Goal: Task Accomplishment & Management: Manage account settings

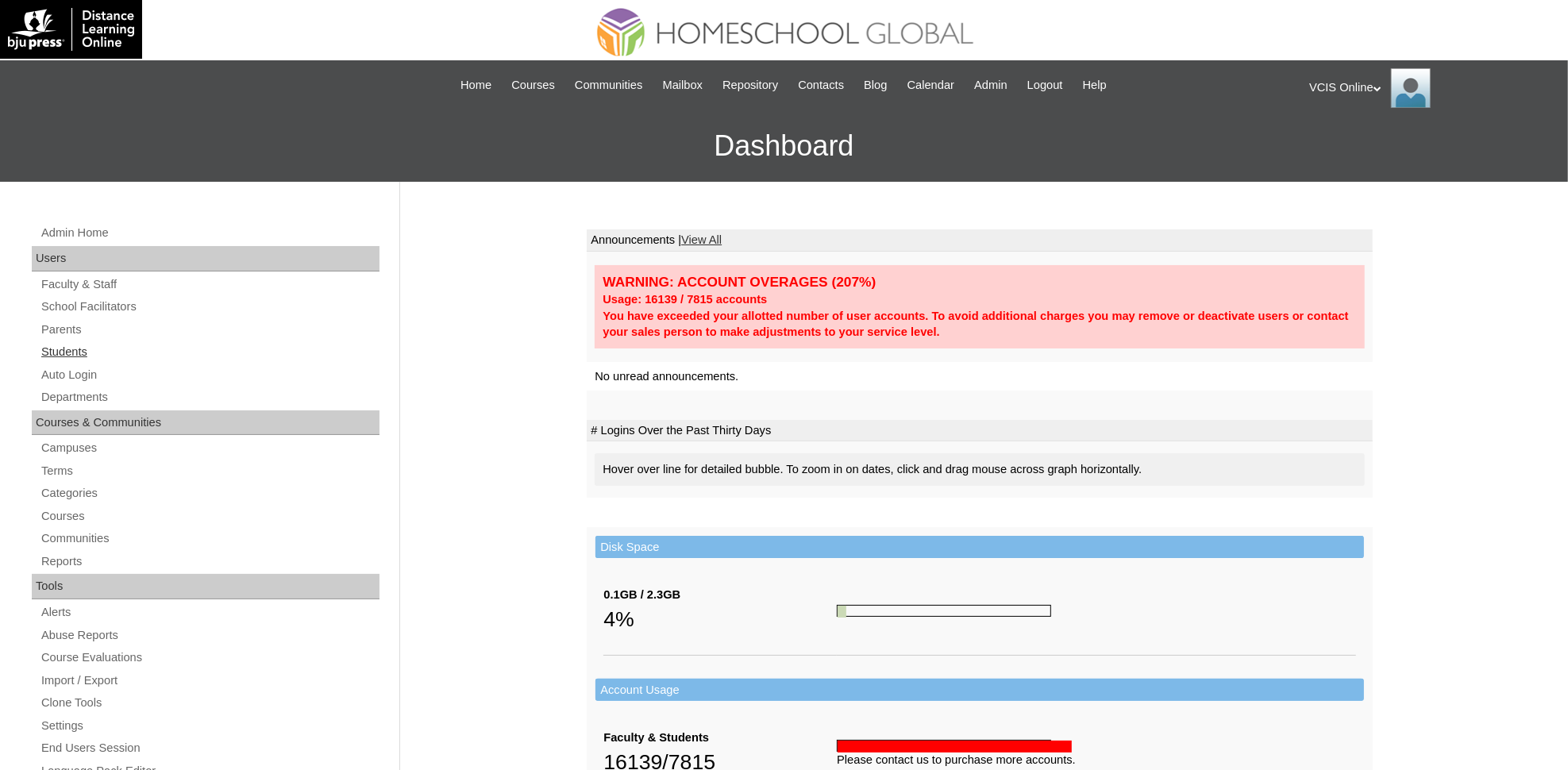
click at [54, 346] on link "Students" at bounding box center [210, 352] width 340 height 20
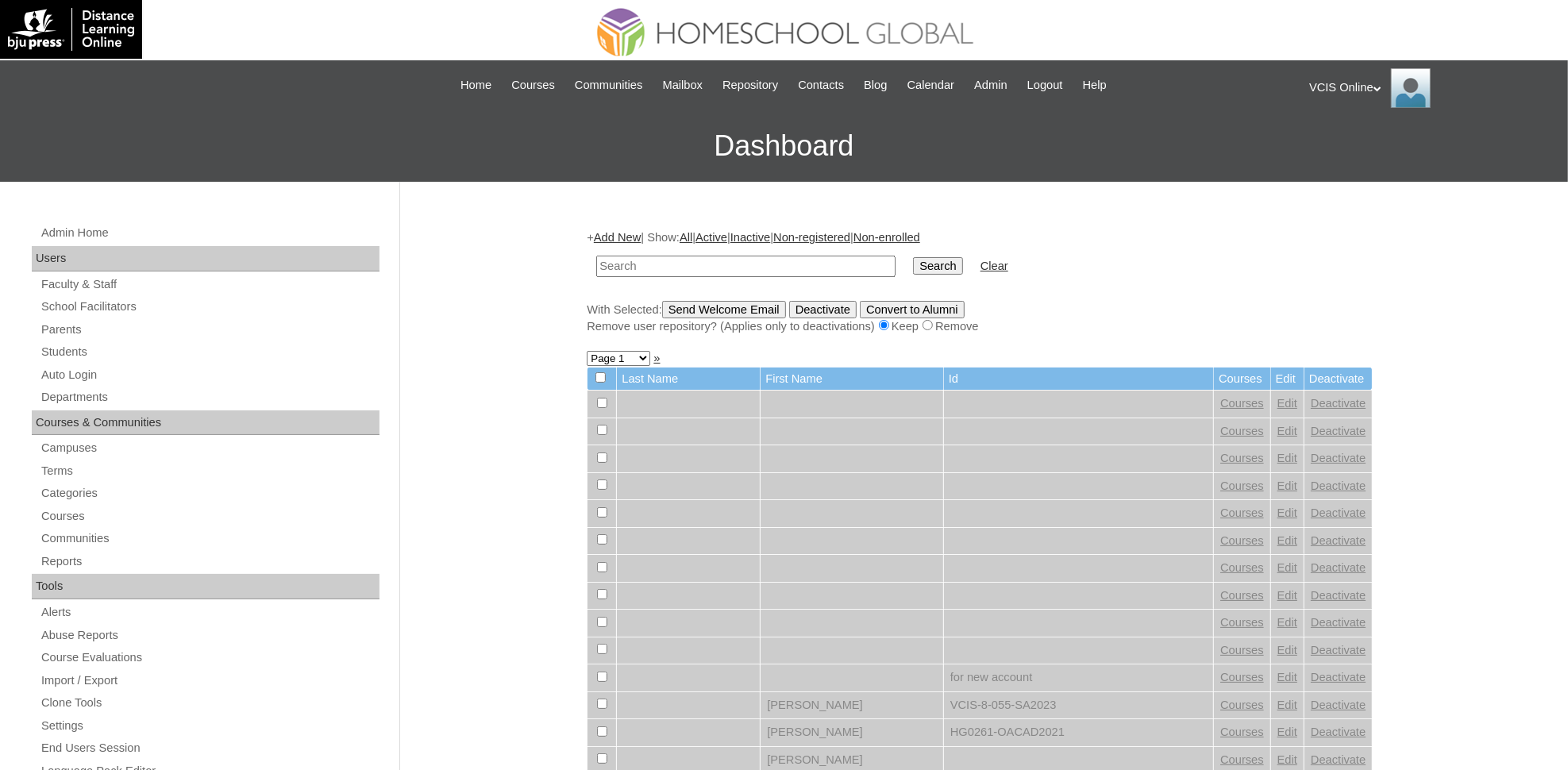
click at [739, 262] on input "text" at bounding box center [745, 266] width 299 height 21
type input "VCIS001-4A-SA2025"
click at [913, 257] on input "Search" at bounding box center [938, 266] width 49 height 18
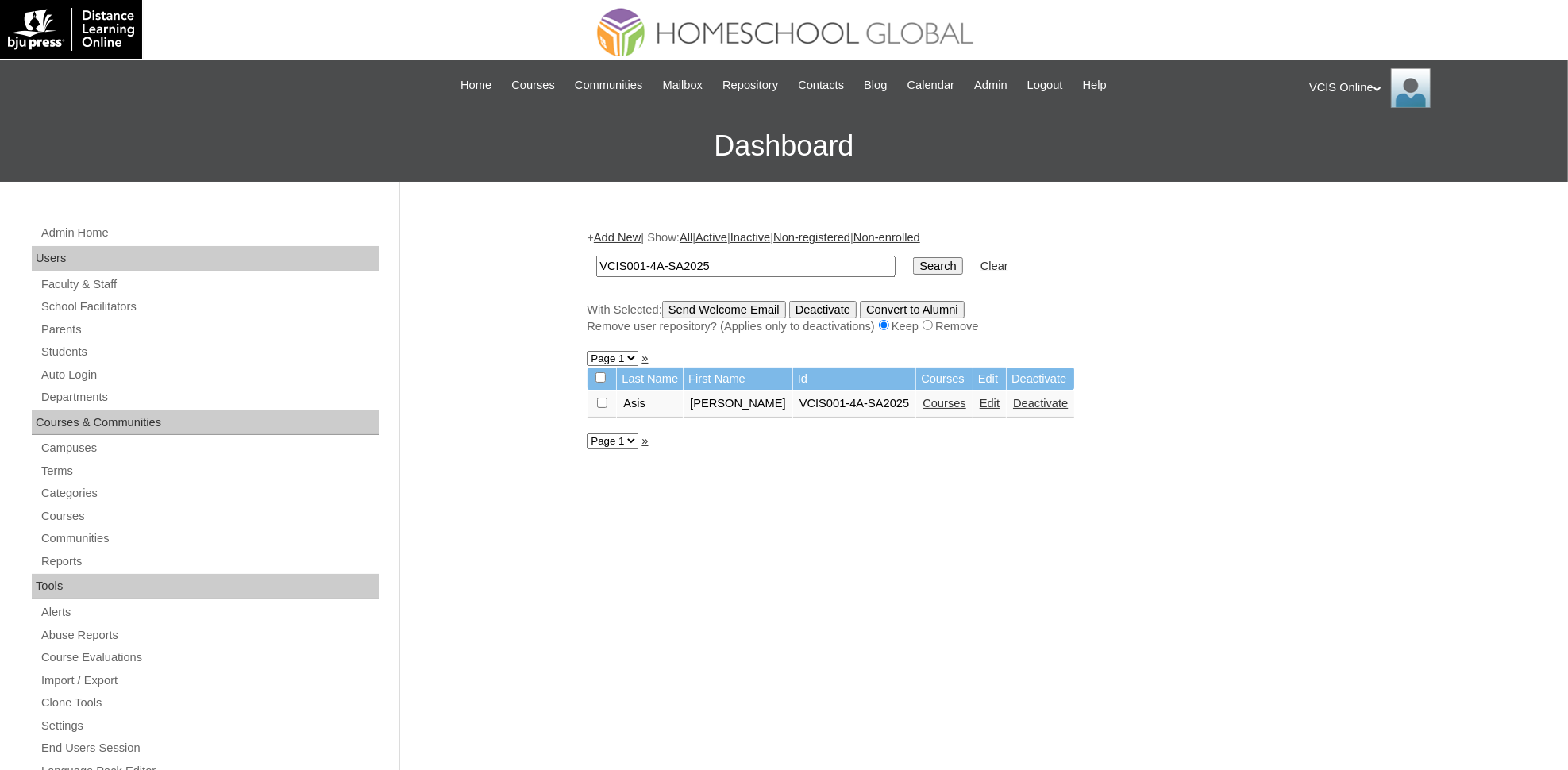
click at [979, 397] on link "Edit" at bounding box center [989, 403] width 20 height 13
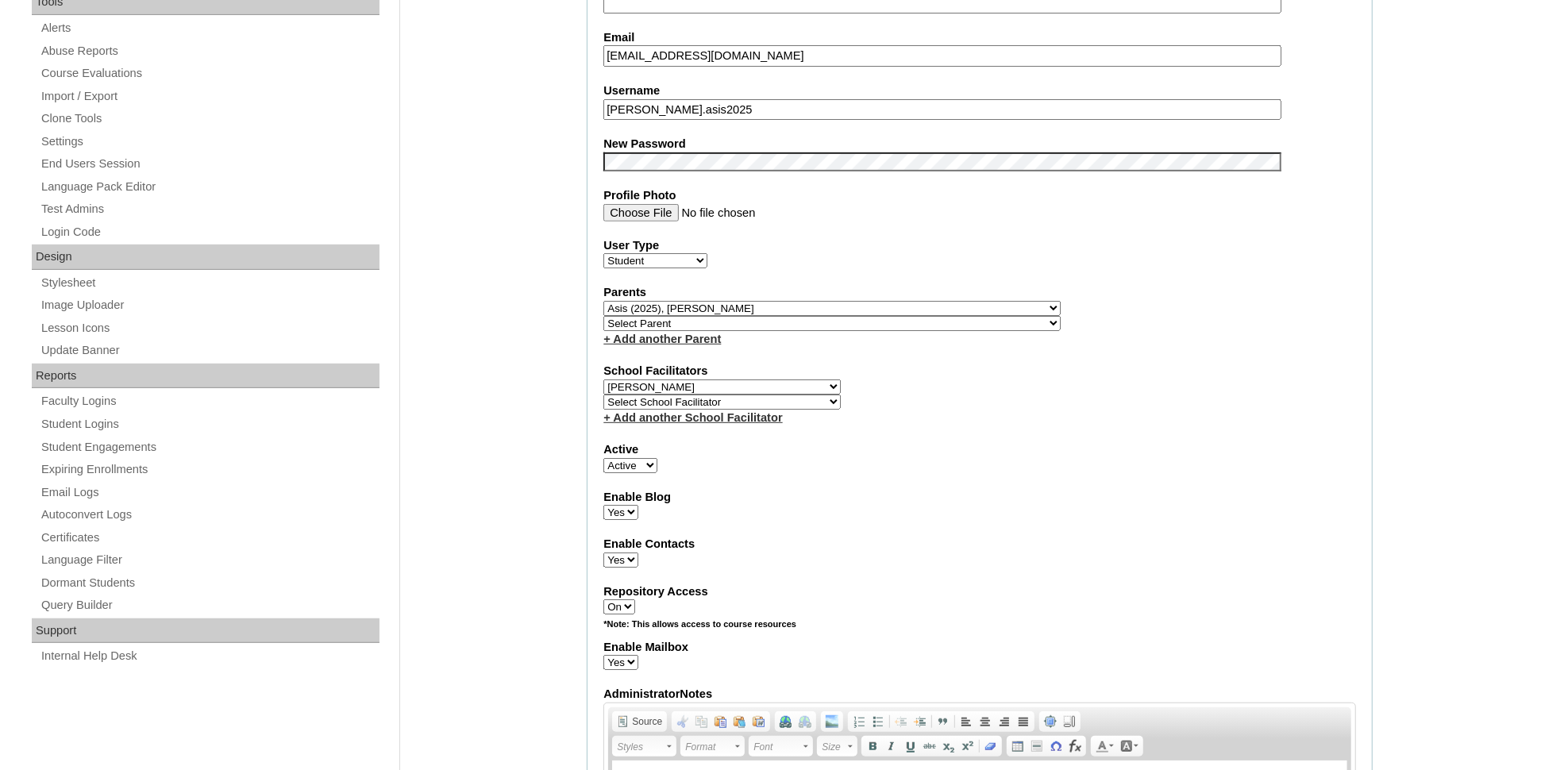
scroll to position [587, 0]
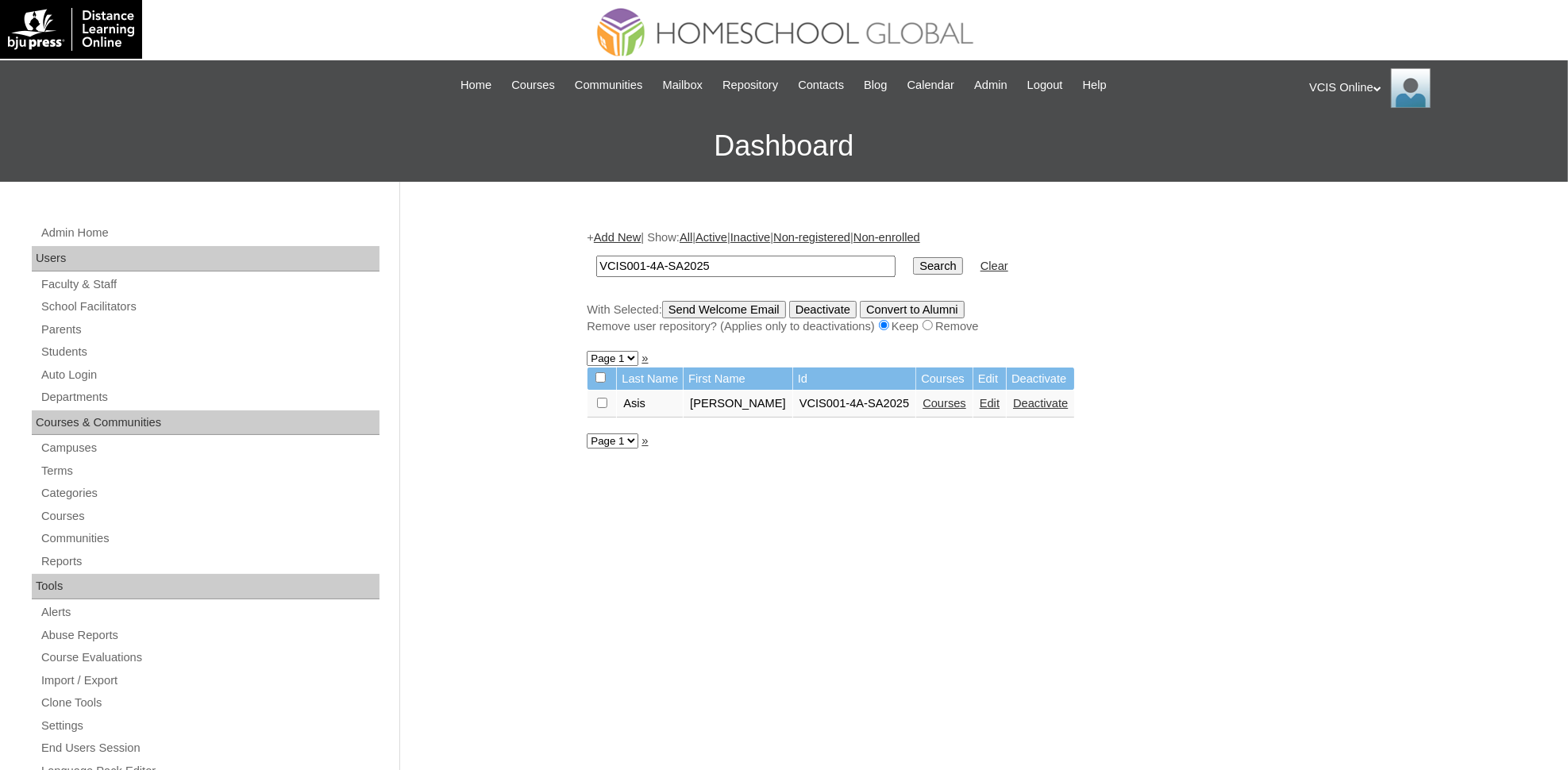
drag, startPoint x: 716, startPoint y: 267, endPoint x: 552, endPoint y: 249, distance: 165.0
click at [552, 249] on div "Admin Home Users Faculty & Staff School Facilitators Parents Students Auto Logi…" at bounding box center [784, 728] width 1568 height 1095
type input "VCIS025-4A-SA2025"
click at [913, 257] on input "Search" at bounding box center [938, 266] width 49 height 18
click at [1022, 397] on link "Edit" at bounding box center [1031, 403] width 20 height 13
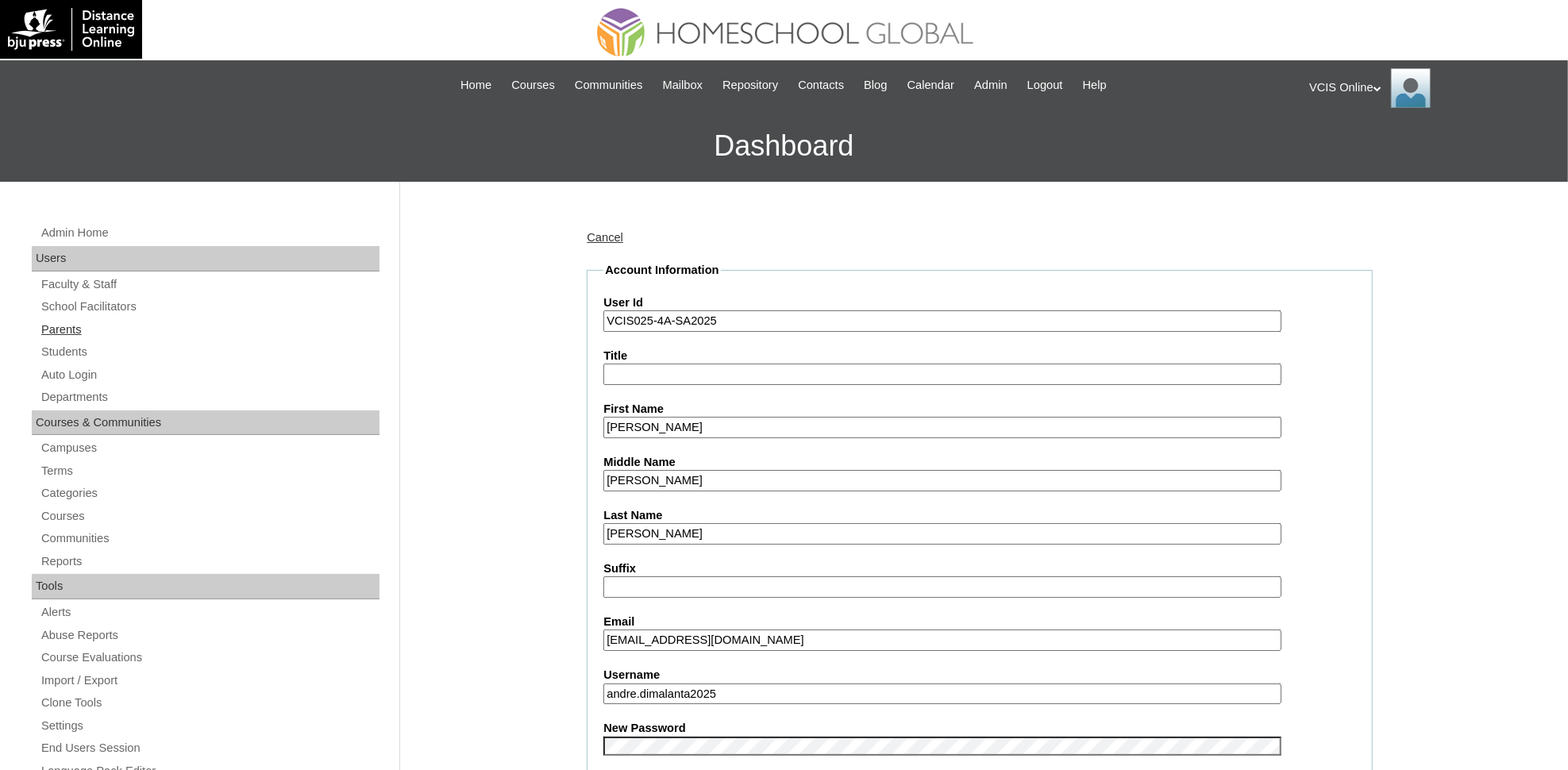
click at [74, 330] on link "Parents" at bounding box center [210, 330] width 340 height 20
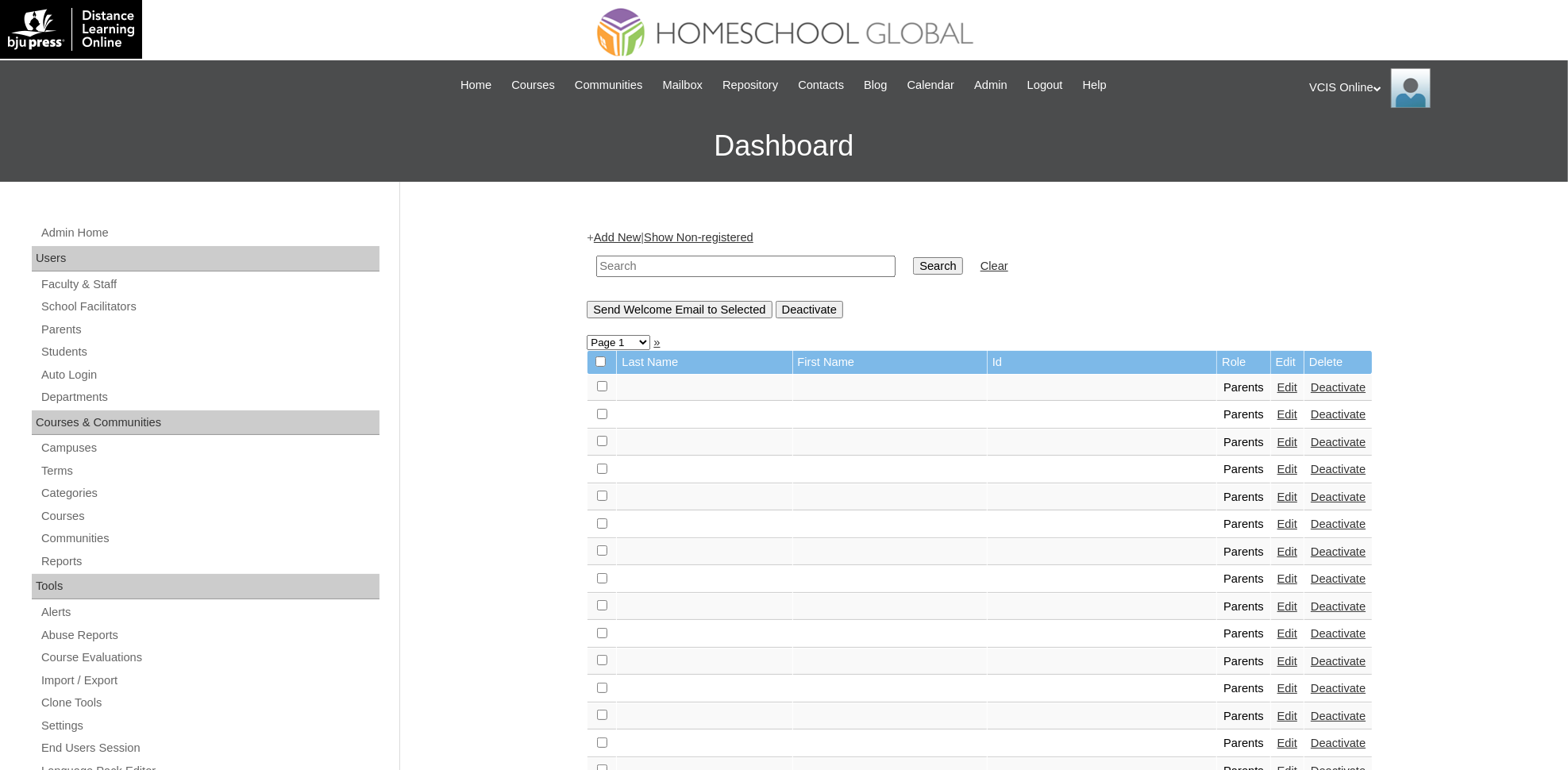
click at [707, 250] on td at bounding box center [746, 267] width 315 height 37
click at [704, 259] on input "text" at bounding box center [745, 266] width 299 height 21
paste input "VCIS001-4A-PA2025"
type input "VCIS001-4A-PA2025"
click at [913, 257] on input "Search" at bounding box center [938, 266] width 49 height 18
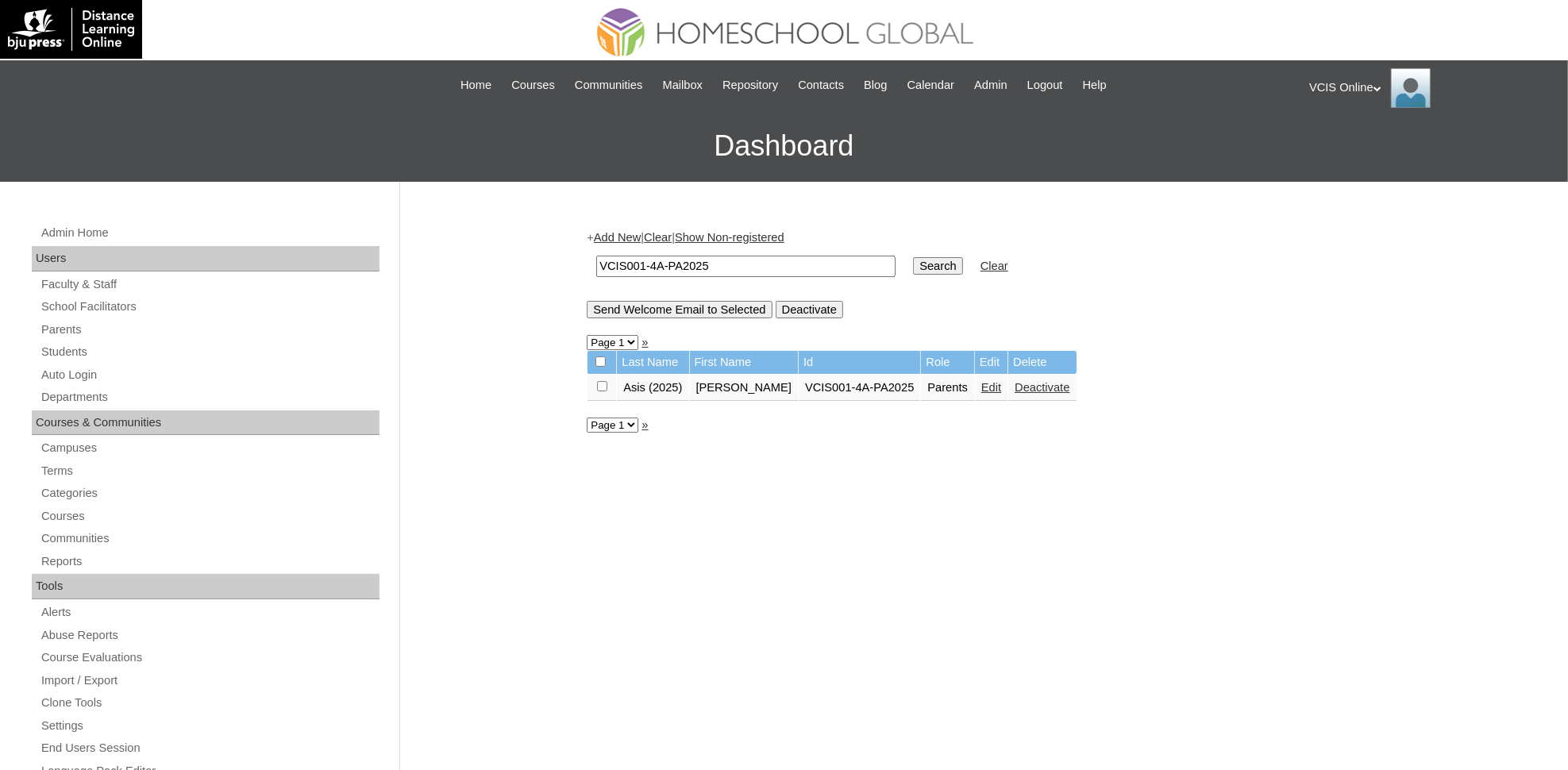
click at [981, 385] on link "Edit" at bounding box center [991, 387] width 20 height 13
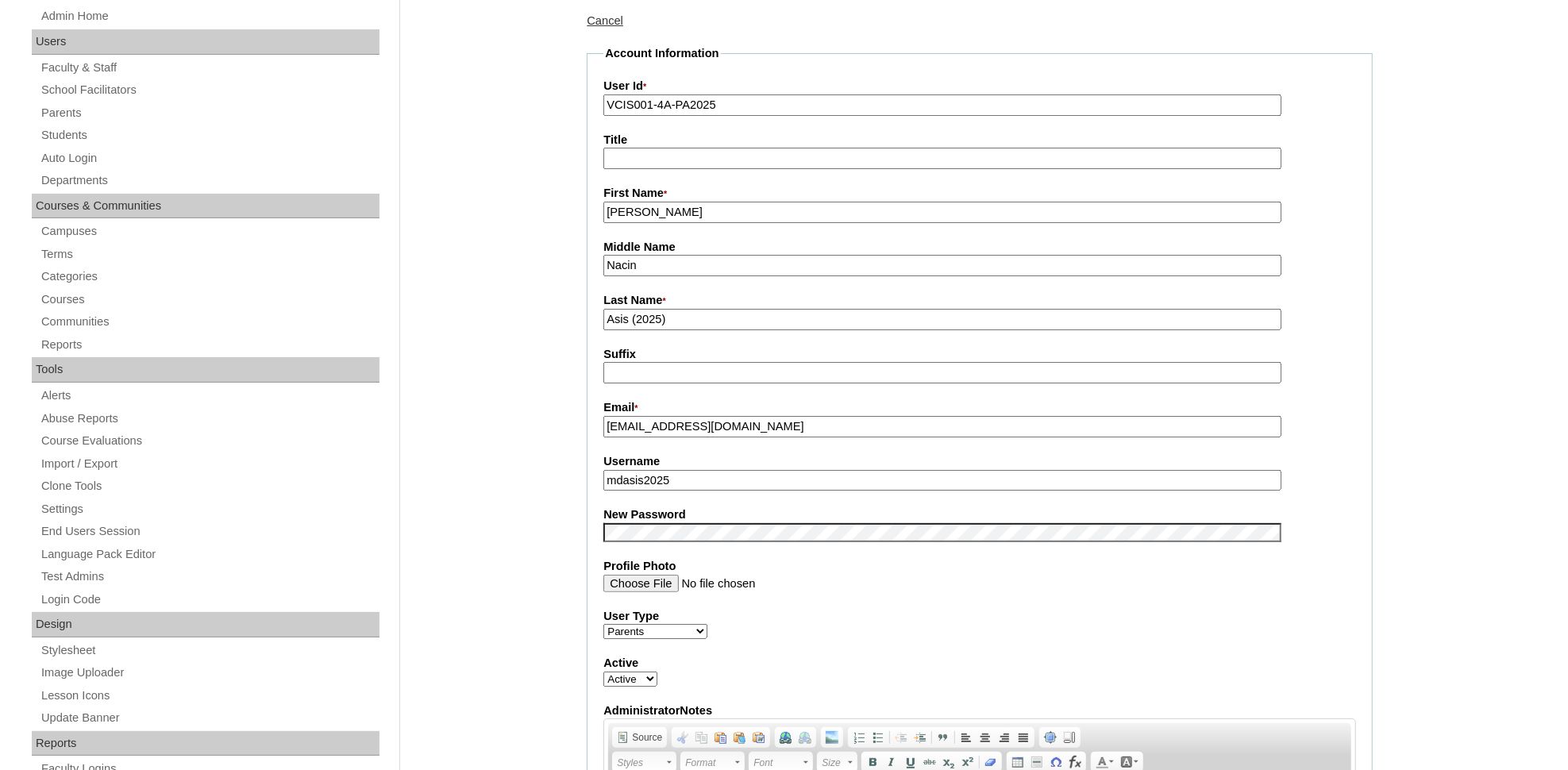
scroll to position [231, 0]
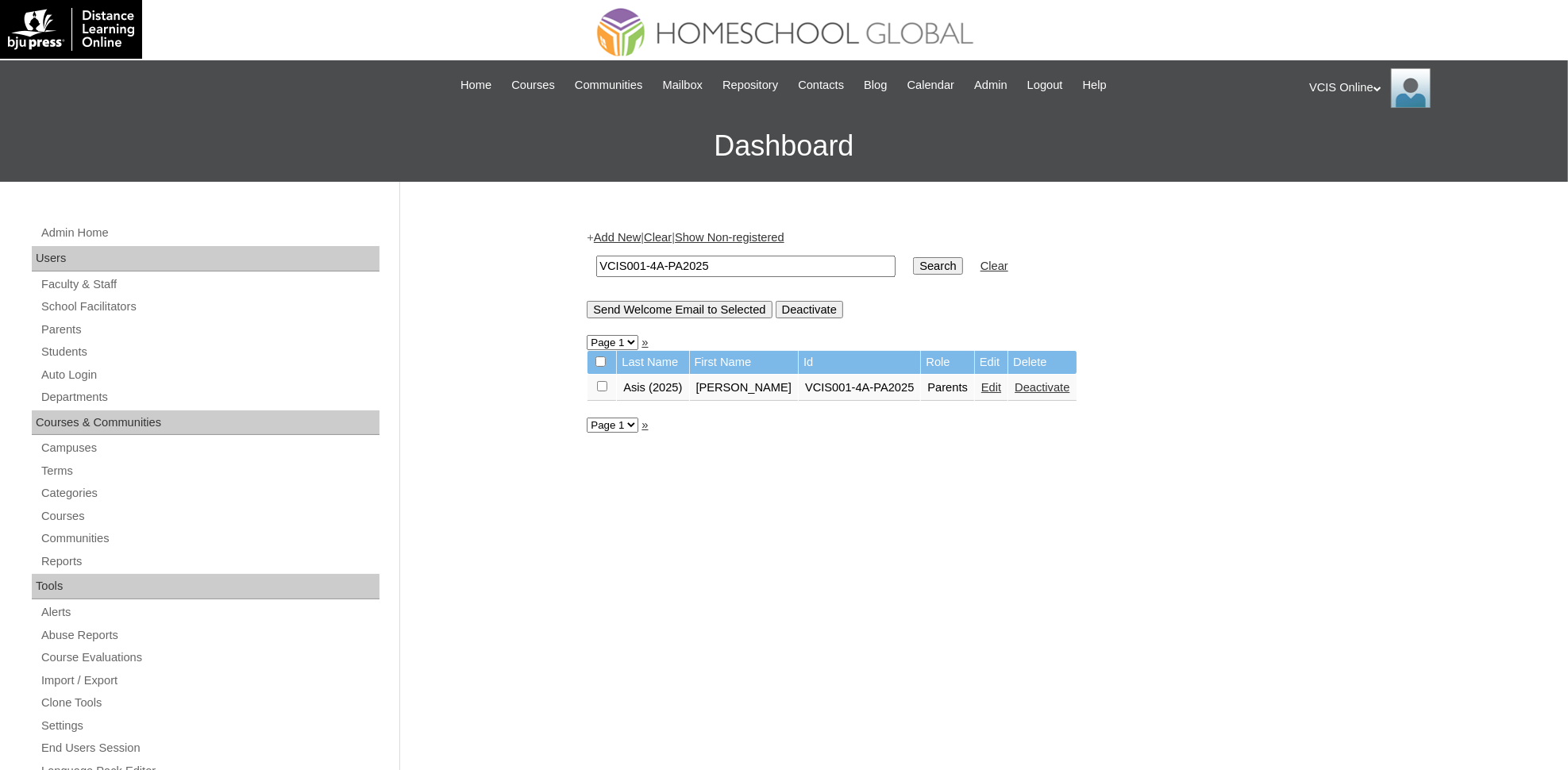
drag, startPoint x: 722, startPoint y: 267, endPoint x: 494, endPoint y: 244, distance: 229.2
click at [494, 244] on div "Admin Home Users Faculty & Staff School Facilitators Parents Students Auto Logi…" at bounding box center [784, 728] width 1568 height 1095
paste input "22"
type input "VCIS022-4A-PA2025"
click at [913, 257] on input "Search" at bounding box center [938, 266] width 49 height 18
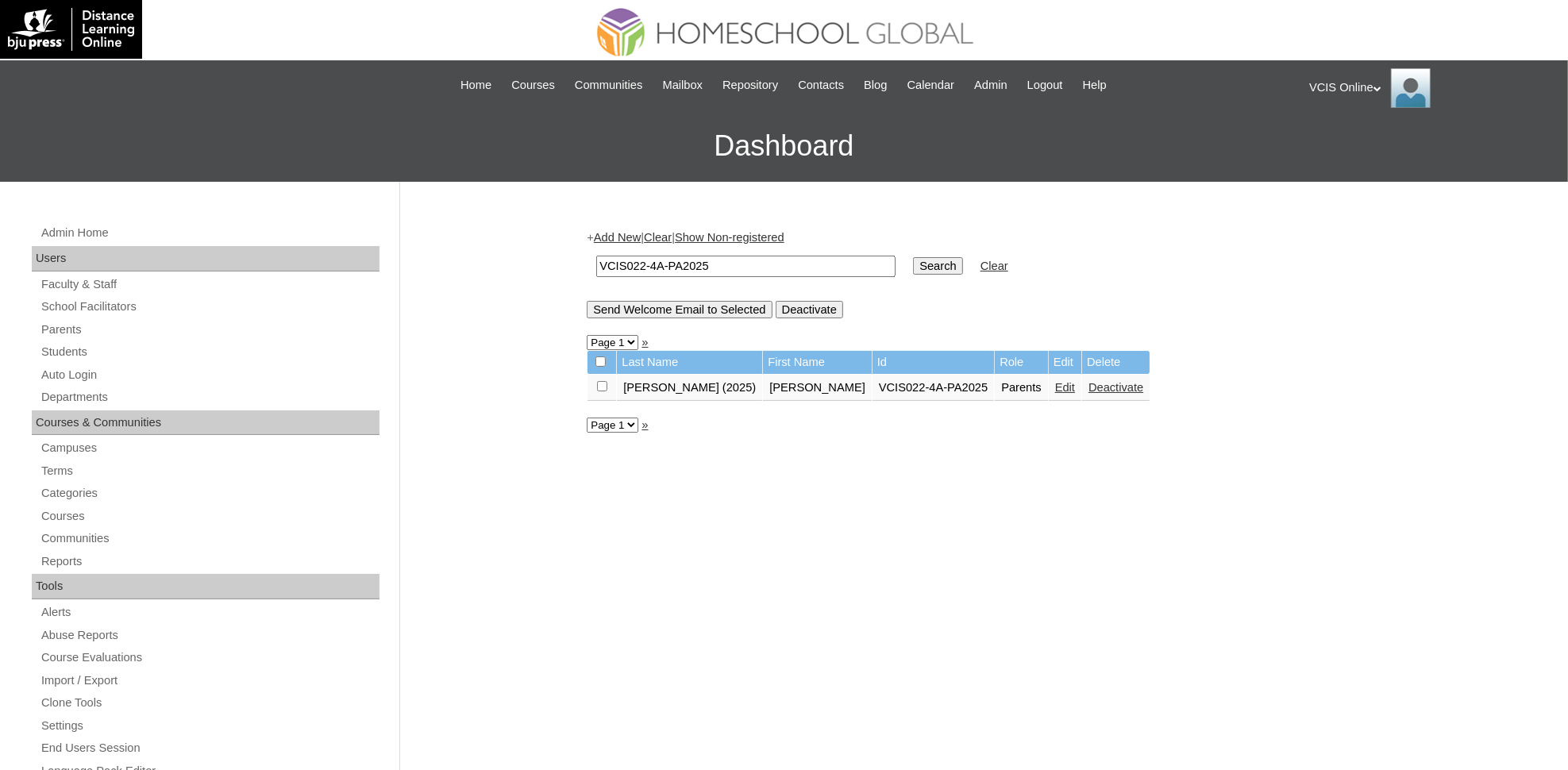
click at [1054, 381] on link "Edit" at bounding box center [1064, 387] width 20 height 13
drag, startPoint x: 720, startPoint y: 263, endPoint x: 468, endPoint y: 261, distance: 252.0
click at [468, 261] on div "Admin Home Users Faculty & Staff School Facilitators Parents Students Auto Logi…" at bounding box center [784, 728] width 1568 height 1095
paste input "02-1"
type input "VCIS002-1A-PA2025"
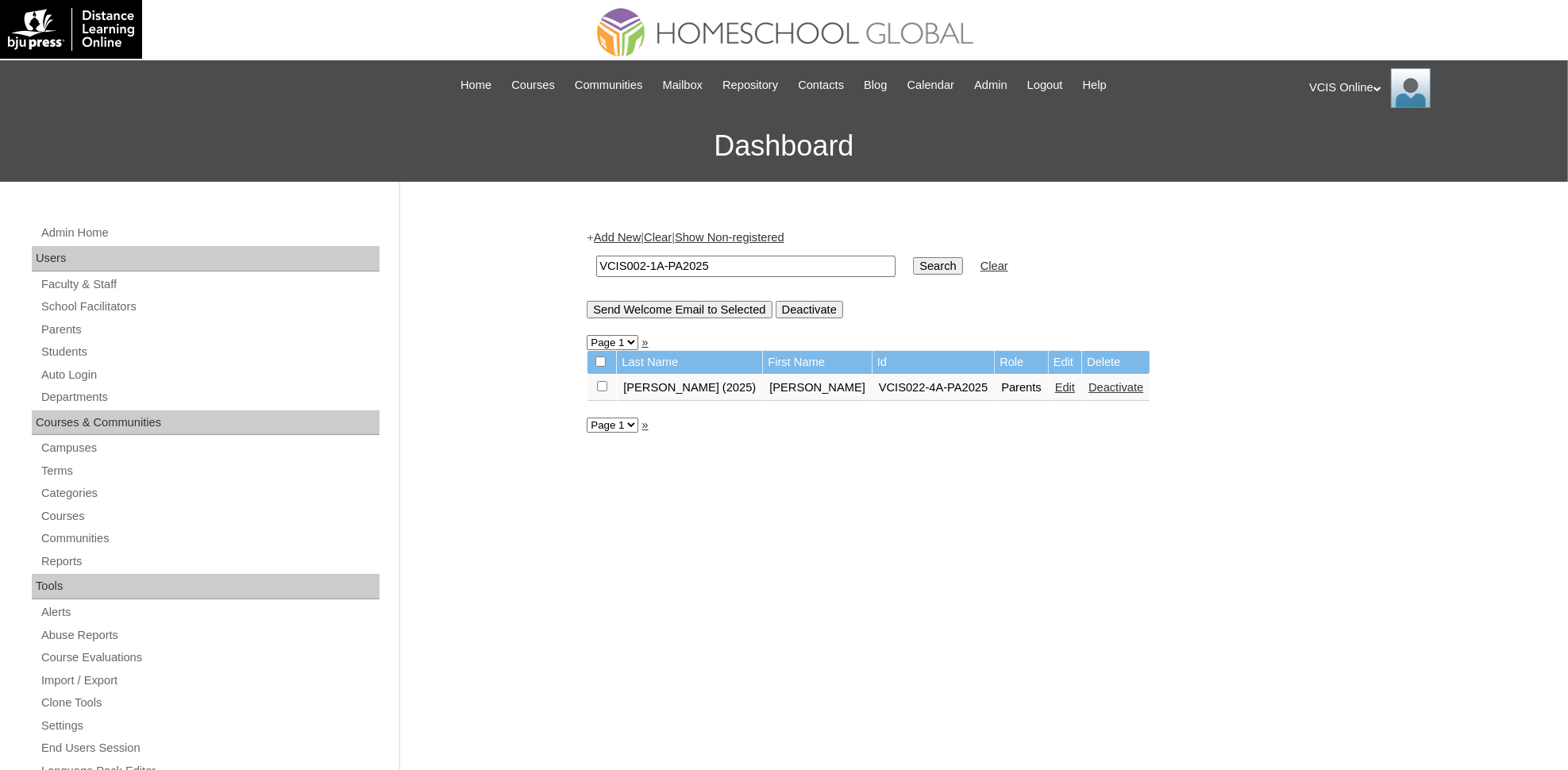
click at [913, 257] on input "Search" at bounding box center [938, 266] width 49 height 18
click at [1054, 381] on link "Edit" at bounding box center [1064, 387] width 20 height 13
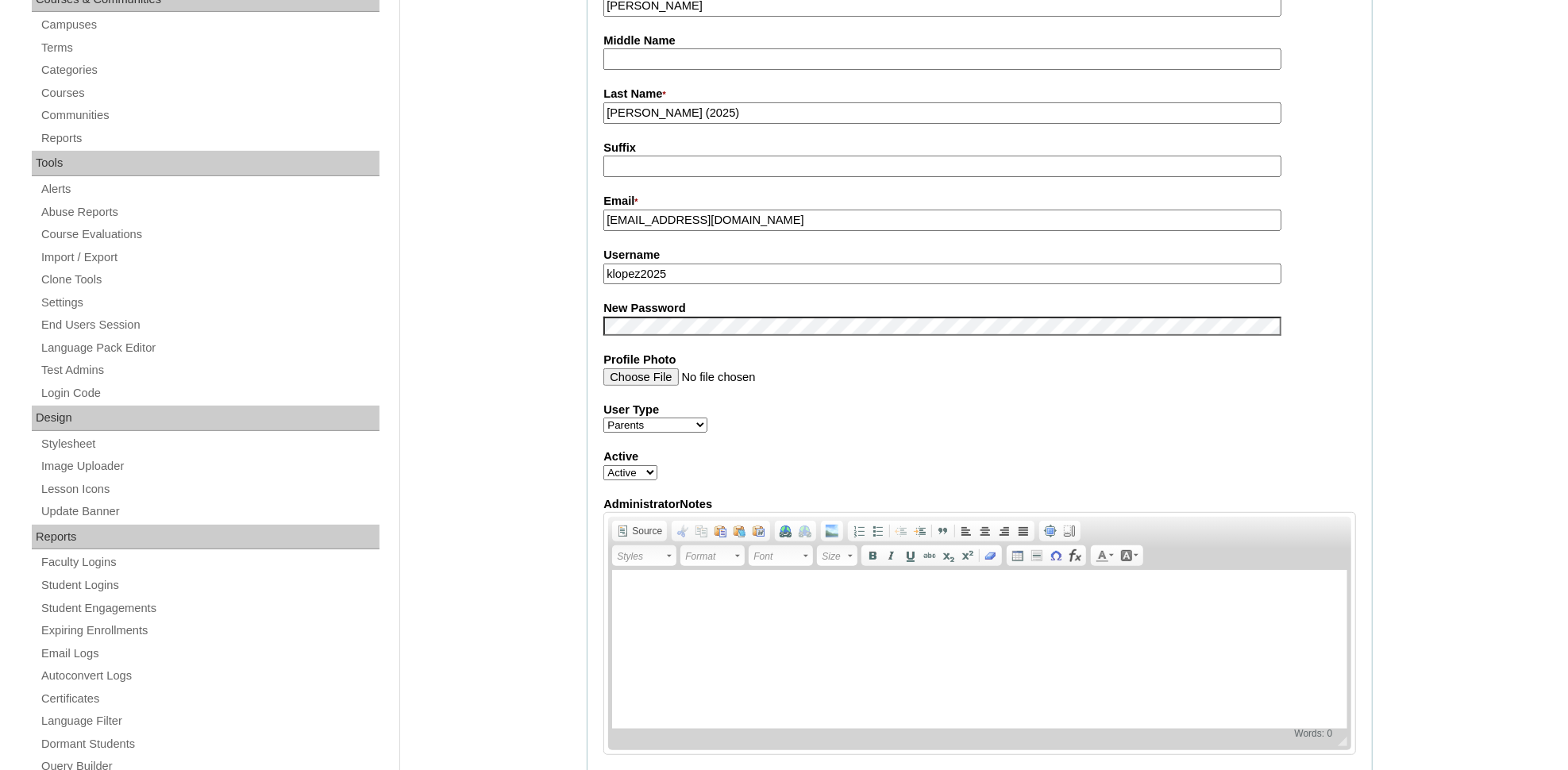
scroll to position [430, 0]
